Goal: Task Accomplishment & Management: Use online tool/utility

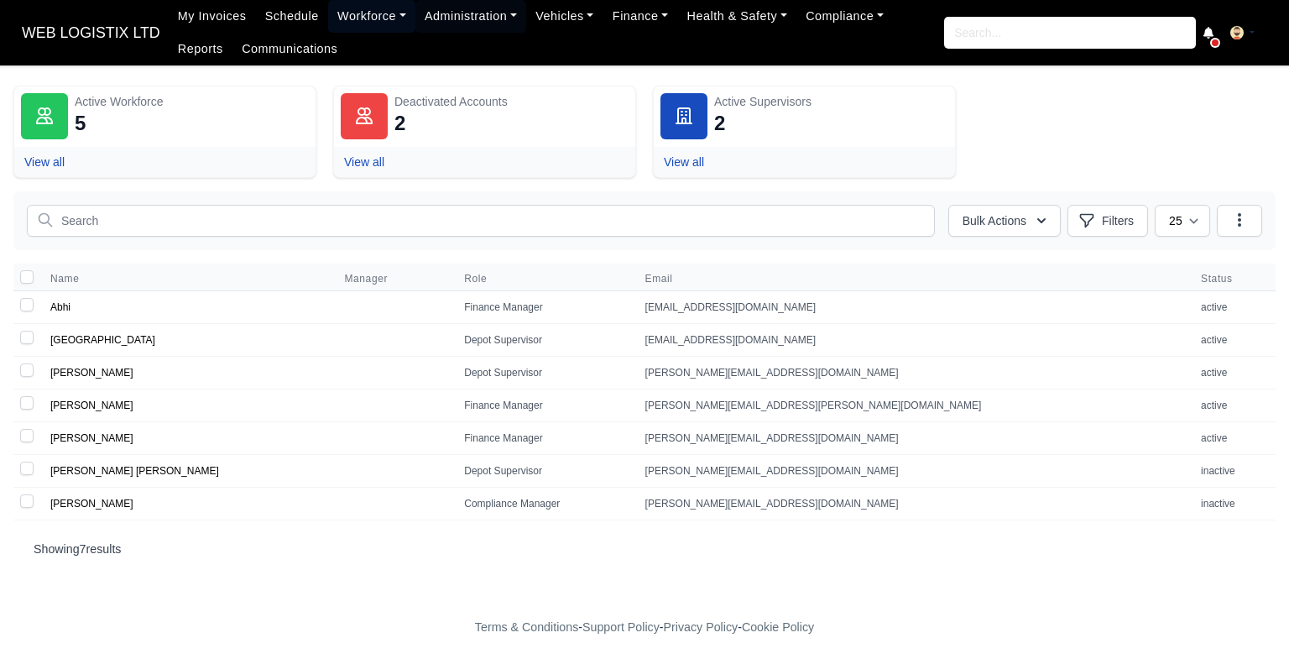
click at [340, 14] on link "Workforce" at bounding box center [371, 16] width 87 height 33
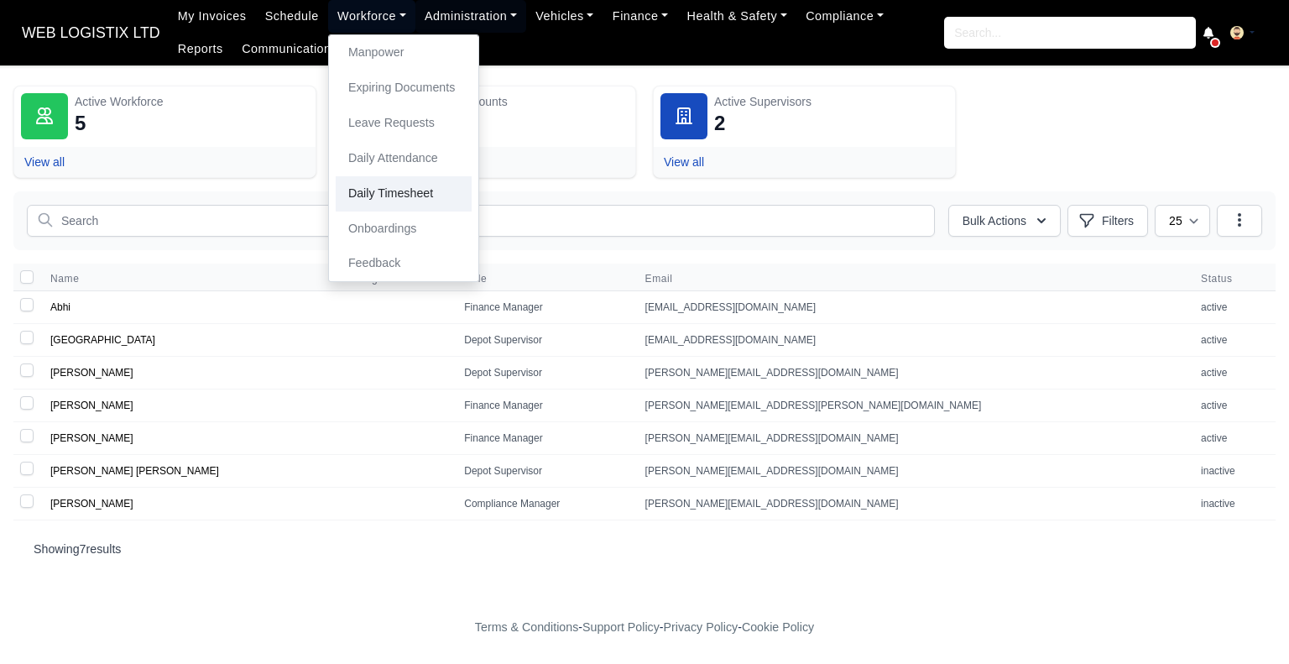
click at [403, 184] on link "Daily Timesheet" at bounding box center [404, 193] width 136 height 35
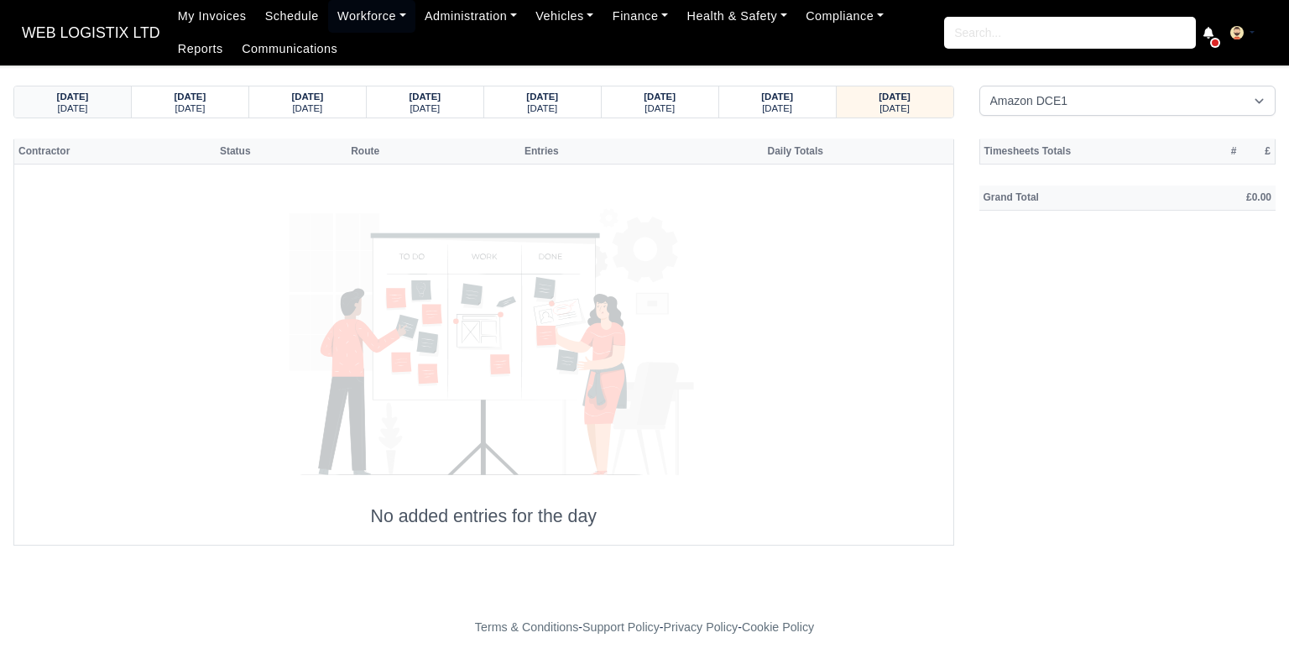
click at [102, 98] on div "15/09/2025" at bounding box center [72, 96] width 85 height 12
click at [454, 98] on div "14/09/2025" at bounding box center [425, 96] width 85 height 12
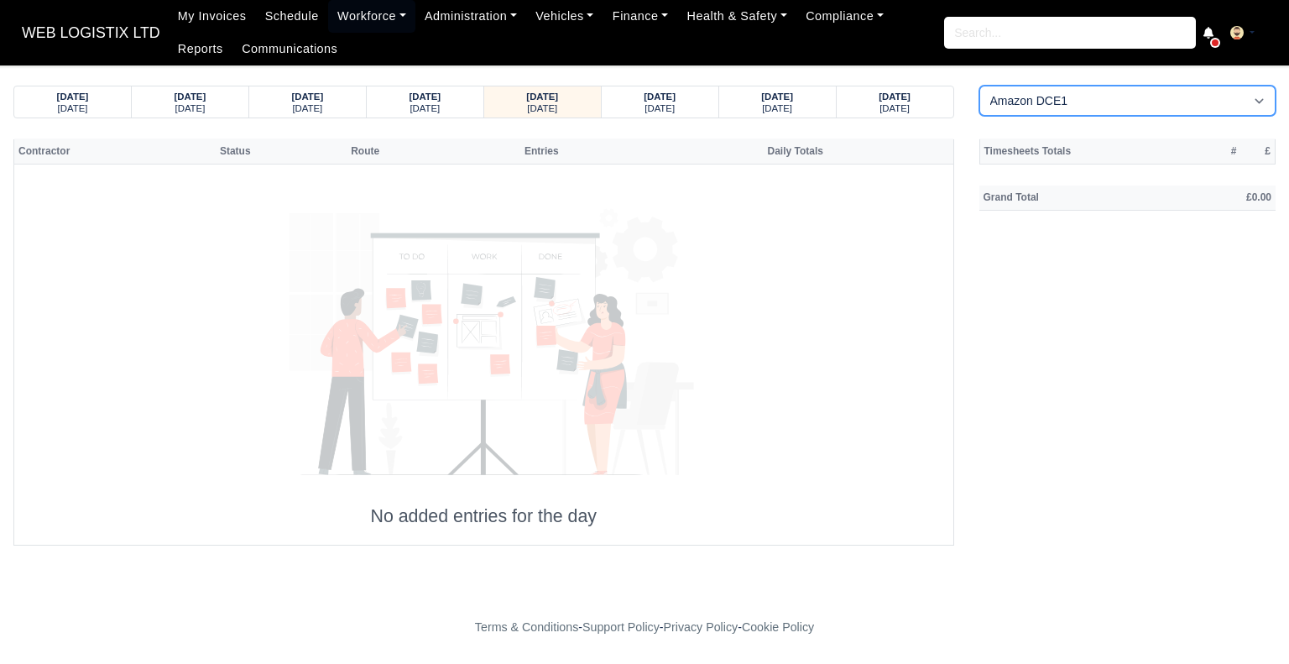
click at [1065, 104] on select "Amazon DCE1 DWN2 - Knowsley (DWN2) - Amazon Logistics (L34 7XL) DXM2 - Trafford…" at bounding box center [1127, 101] width 297 height 30
select select "1"
click at [979, 86] on select "Amazon DCE1 DWN2 - Knowsley (DWN2) - Amazon Logistics (L34 7XL) DXM2 - Trafford…" at bounding box center [1127, 101] width 297 height 30
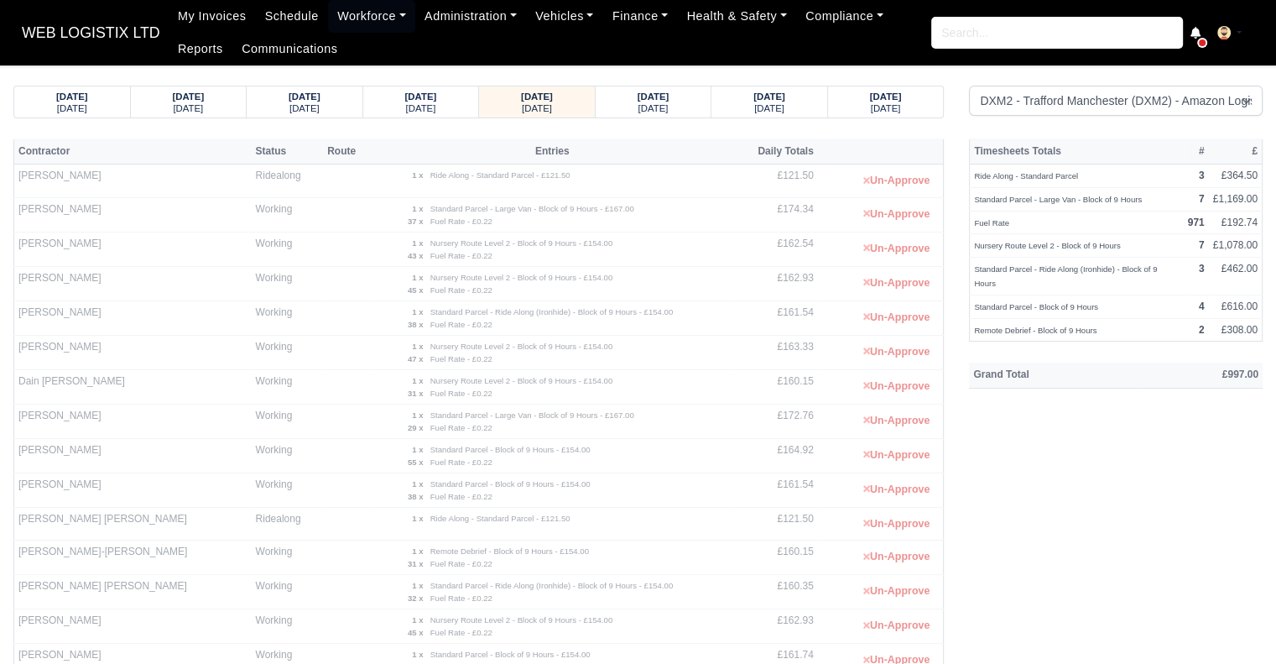
click at [719, 288] on div "Fuel Rate - £0.22" at bounding box center [584, 290] width 314 height 13
click at [654, 110] on small "Monday" at bounding box center [654, 108] width 30 height 10
click at [678, 105] on div "Monday" at bounding box center [654, 108] width 84 height 12
